Goal: Navigation & Orientation: Find specific page/section

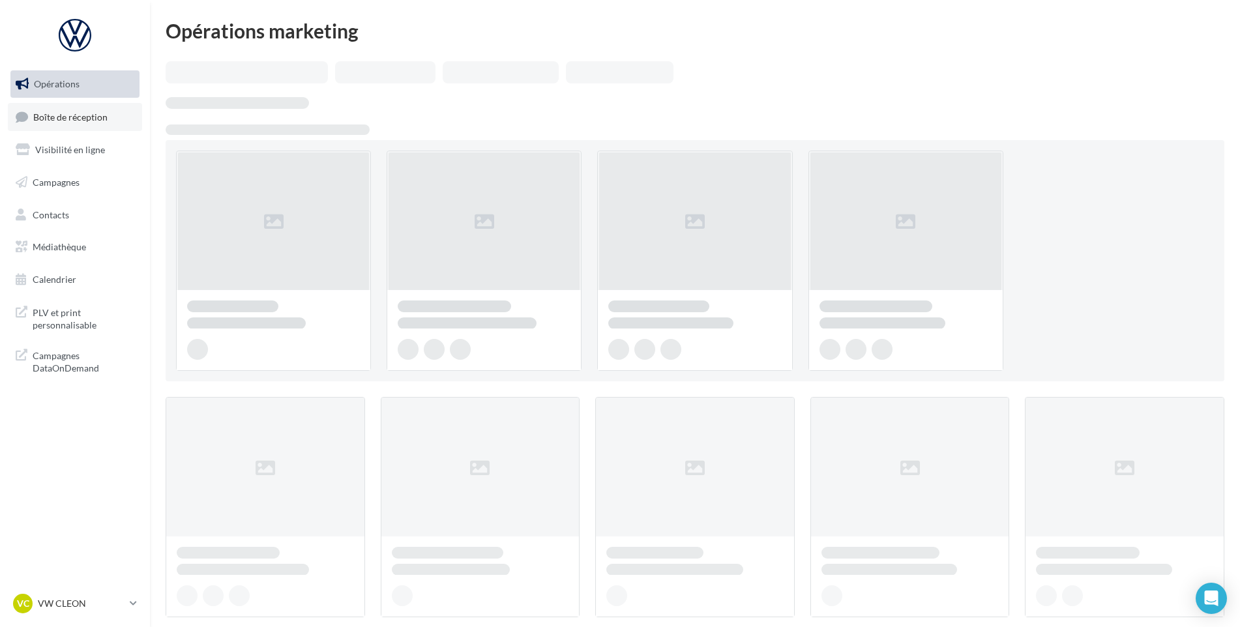
click at [96, 117] on span "Boîte de réception" at bounding box center [70, 116] width 74 height 11
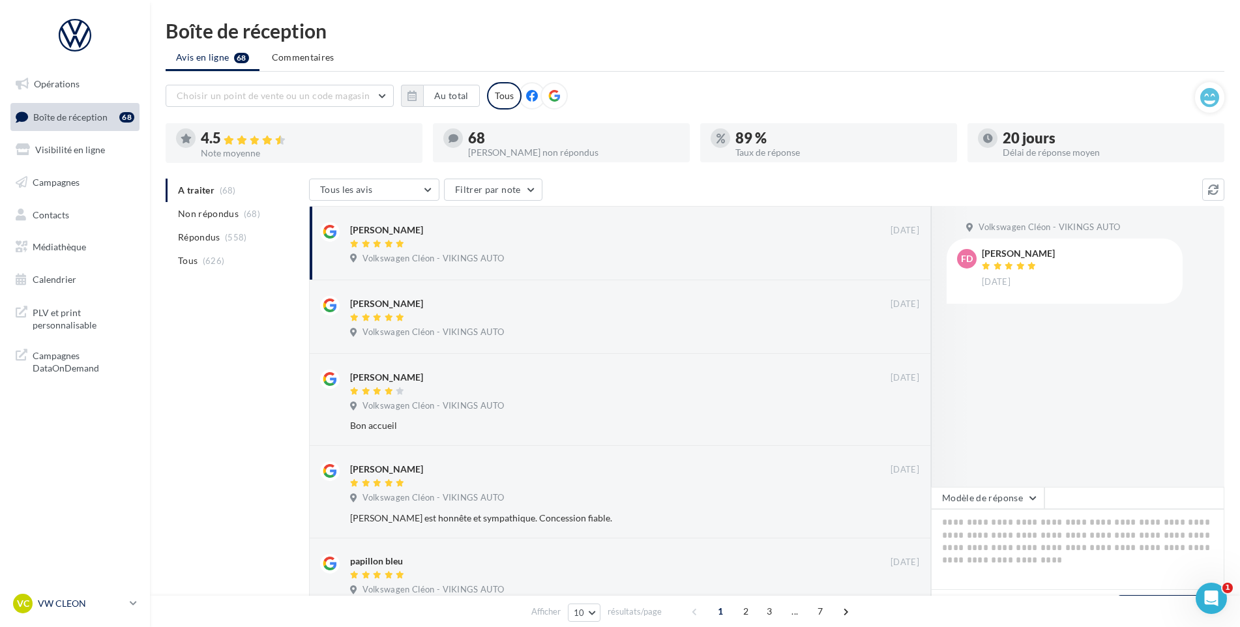
click at [92, 597] on div "VC VW CLEON vw-cle-vau" at bounding box center [68, 604] width 111 height 20
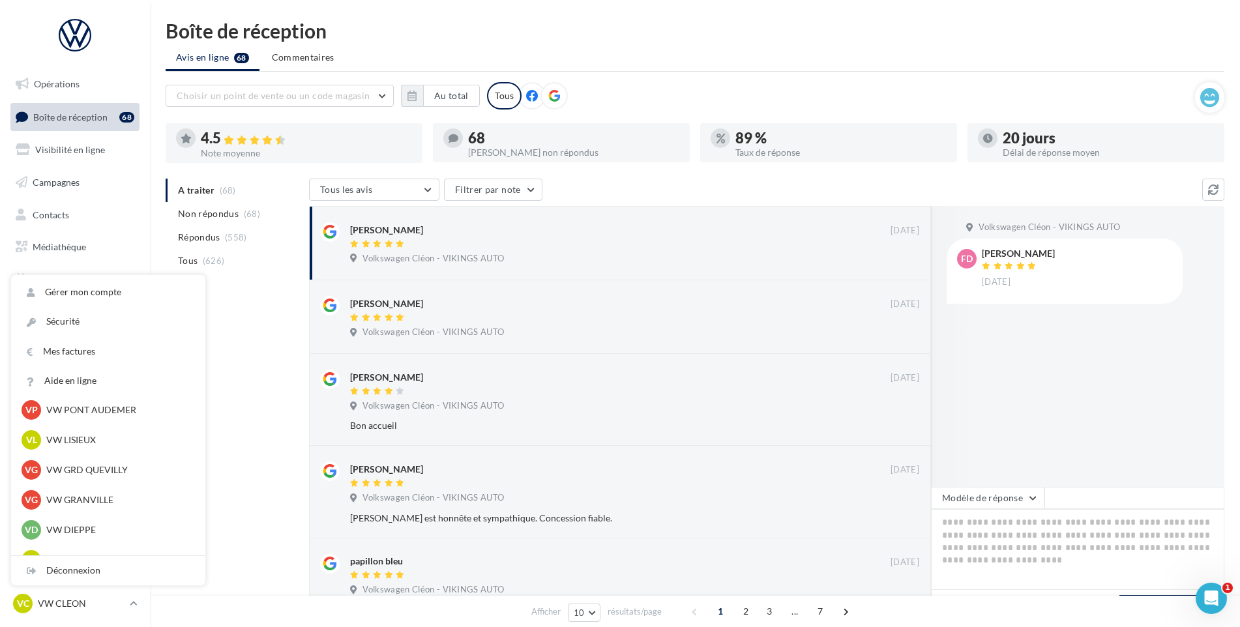
scroll to position [391, 0]
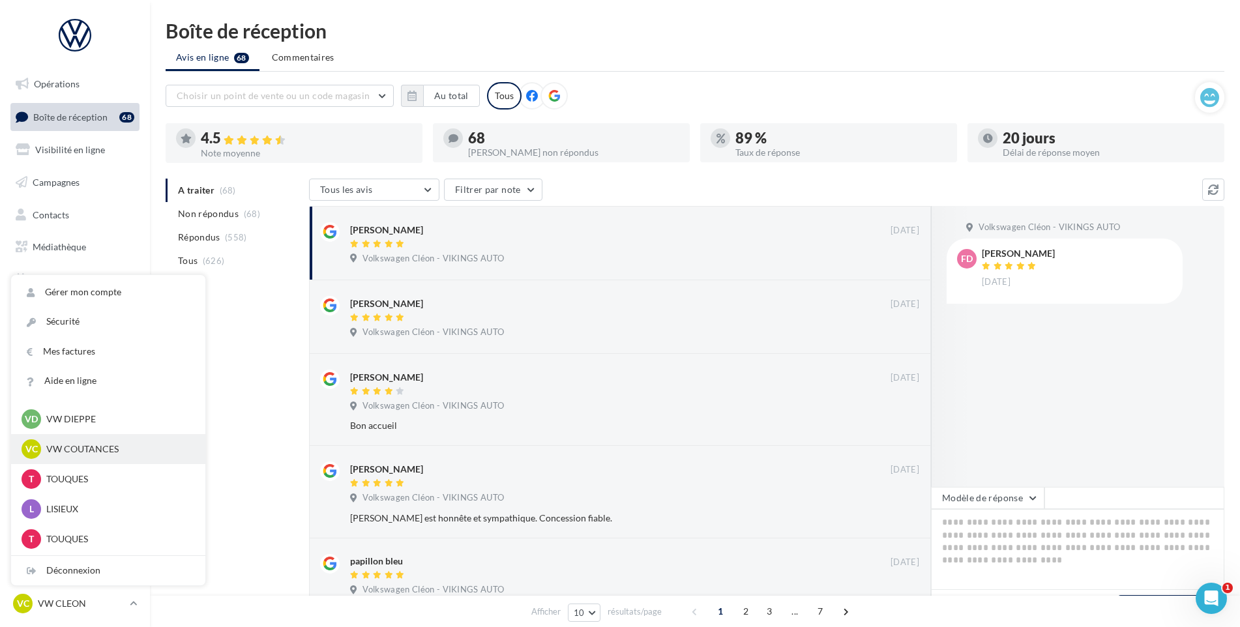
click at [121, 451] on p "VW COUTANCES" at bounding box center [117, 449] width 143 height 13
